Goal: Task Accomplishment & Management: Manage account settings

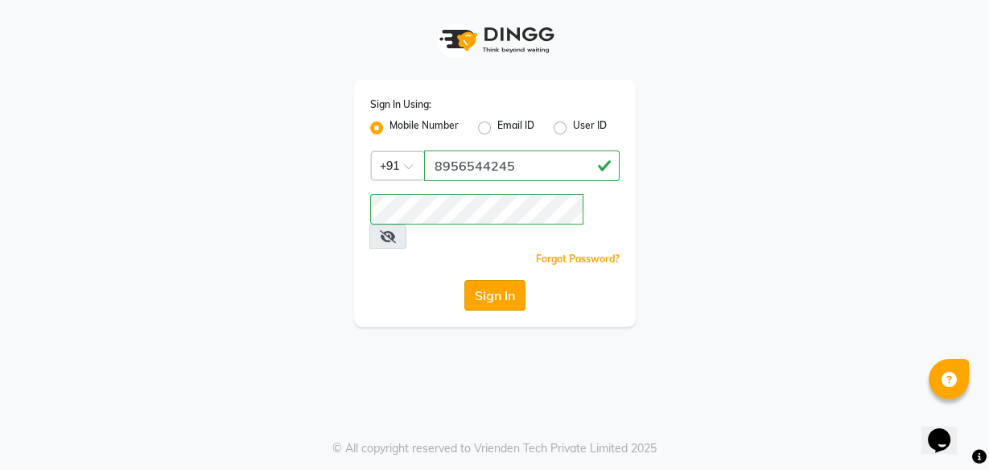
click at [501, 280] on button "Sign In" at bounding box center [494, 295] width 61 height 31
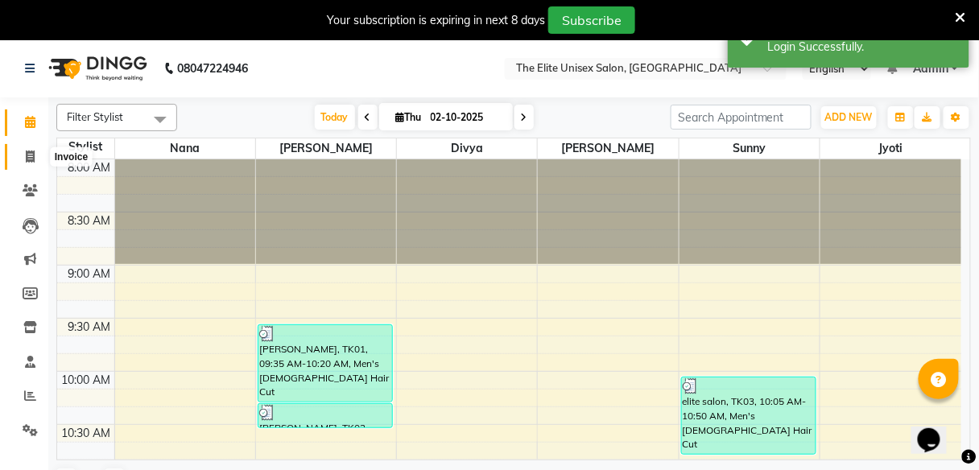
click at [30, 154] on icon at bounding box center [30, 156] width 9 height 12
select select "service"
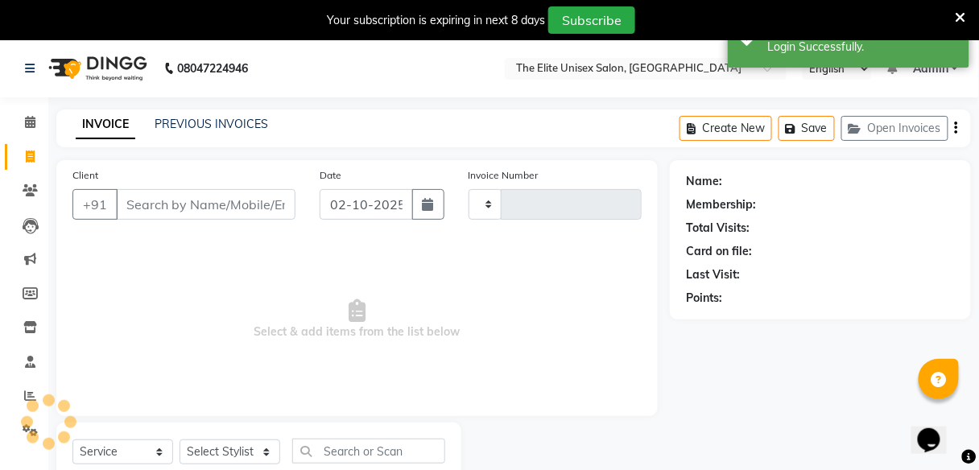
type input "2763"
select select "7086"
click at [147, 200] on input "Client" at bounding box center [205, 204] width 179 height 31
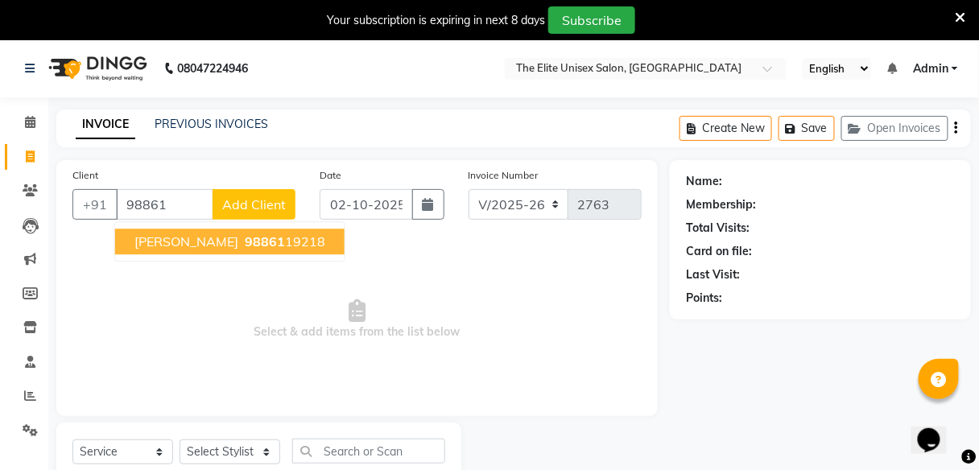
click at [245, 241] on span "98861" at bounding box center [265, 241] width 40 height 16
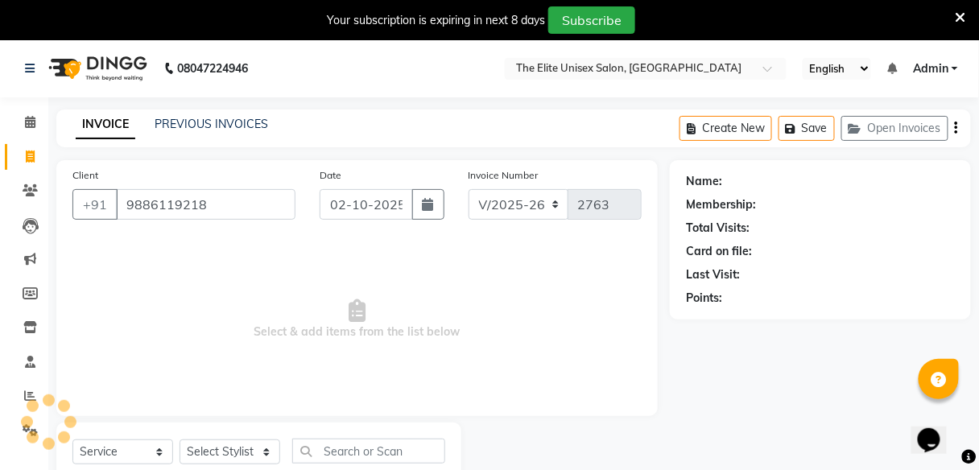
type input "9886119218"
select select "1: Object"
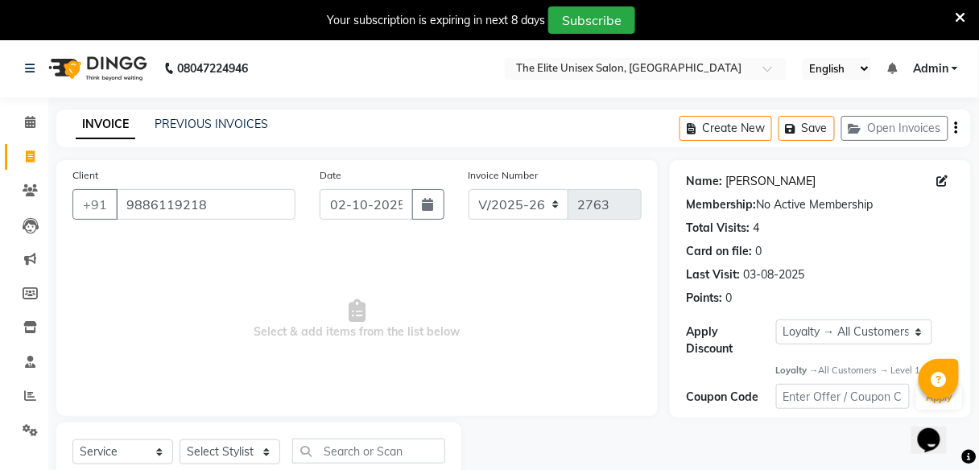
click at [735, 185] on link "[PERSON_NAME]" at bounding box center [770, 181] width 90 height 17
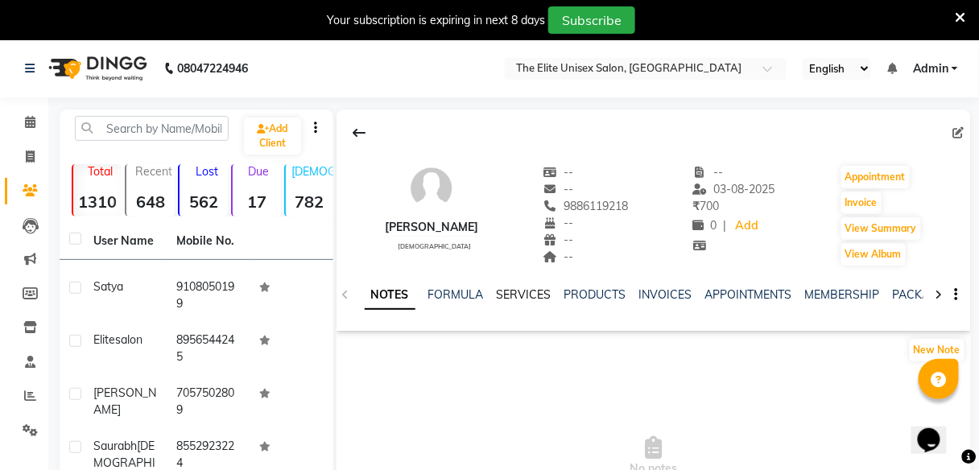
click at [506, 292] on link "SERVICES" at bounding box center [524, 294] width 55 height 14
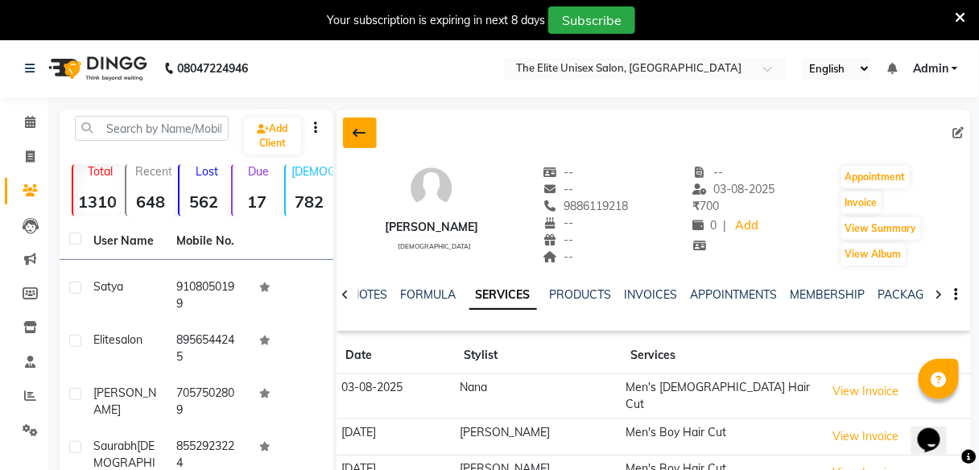
click at [356, 125] on button at bounding box center [360, 132] width 34 height 31
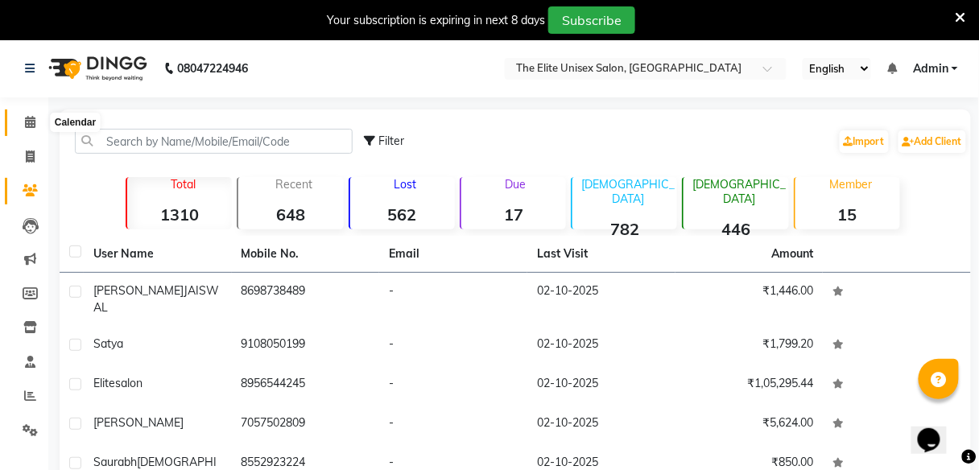
click at [30, 122] on icon at bounding box center [30, 122] width 10 height 12
